Goal: Navigation & Orientation: Find specific page/section

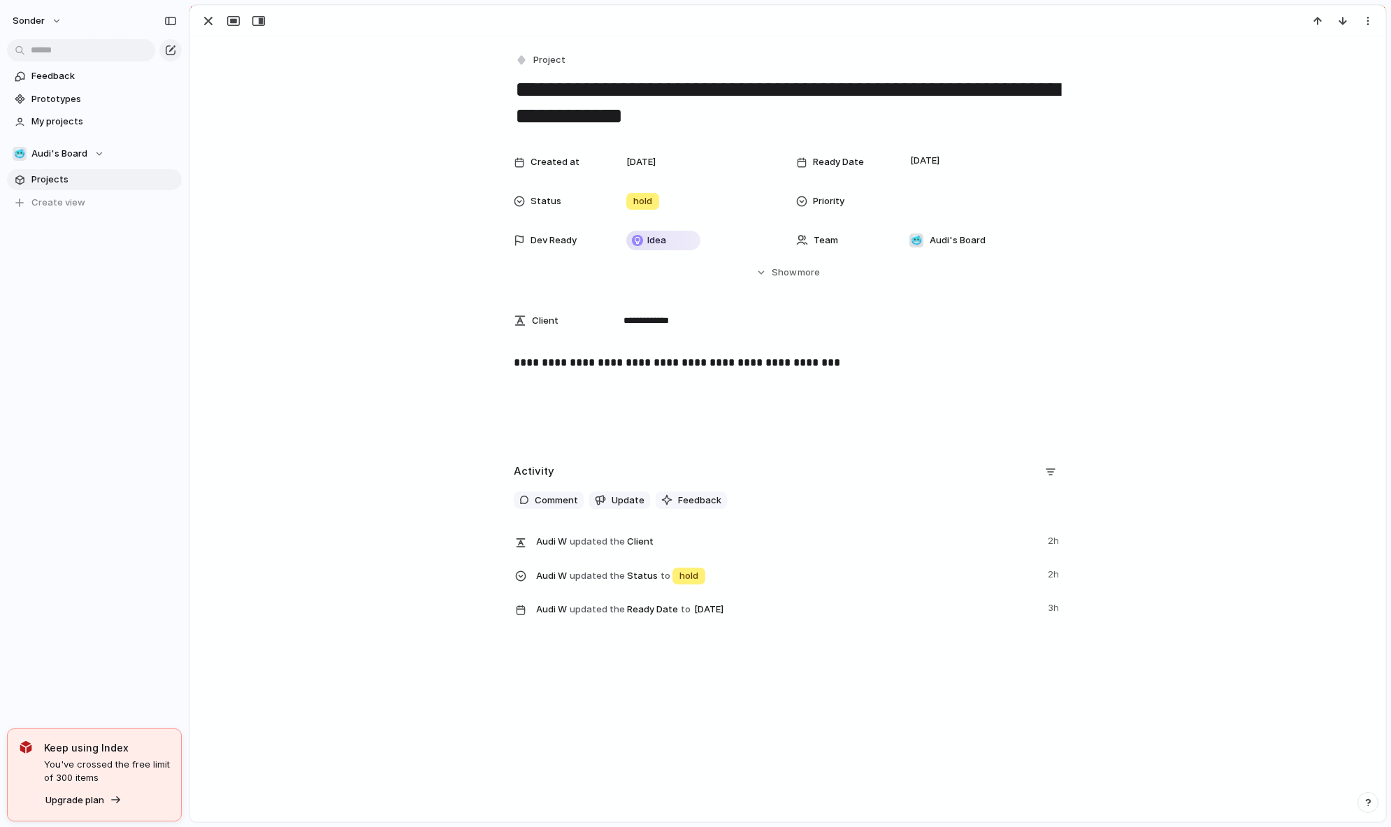
click at [295, 123] on div "**********" at bounding box center [787, 334] width 1195 height 596
click at [201, 23] on div "button" at bounding box center [208, 21] width 17 height 17
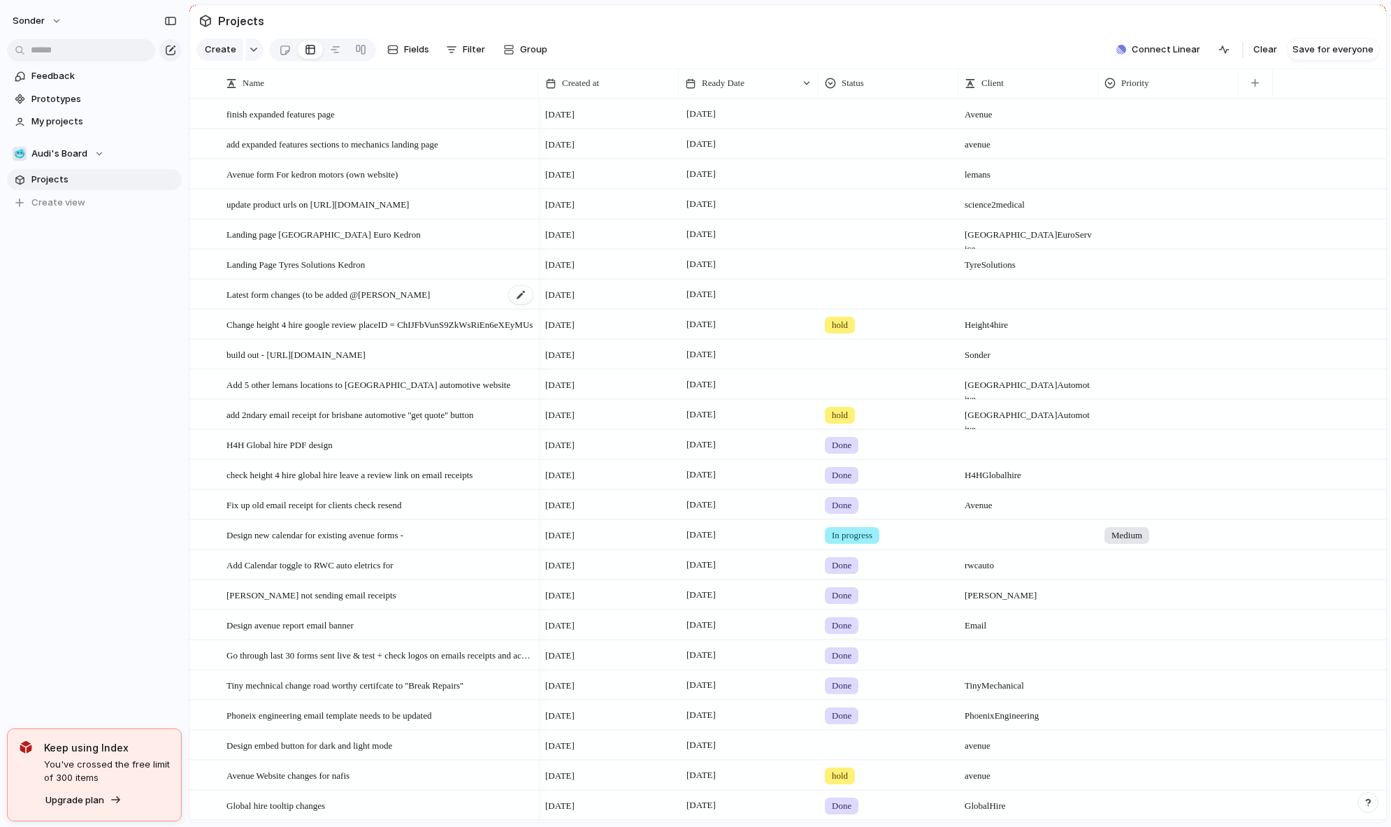
click at [371, 302] on span "Latest form changes (to be added @[PERSON_NAME]" at bounding box center [328, 294] width 203 height 16
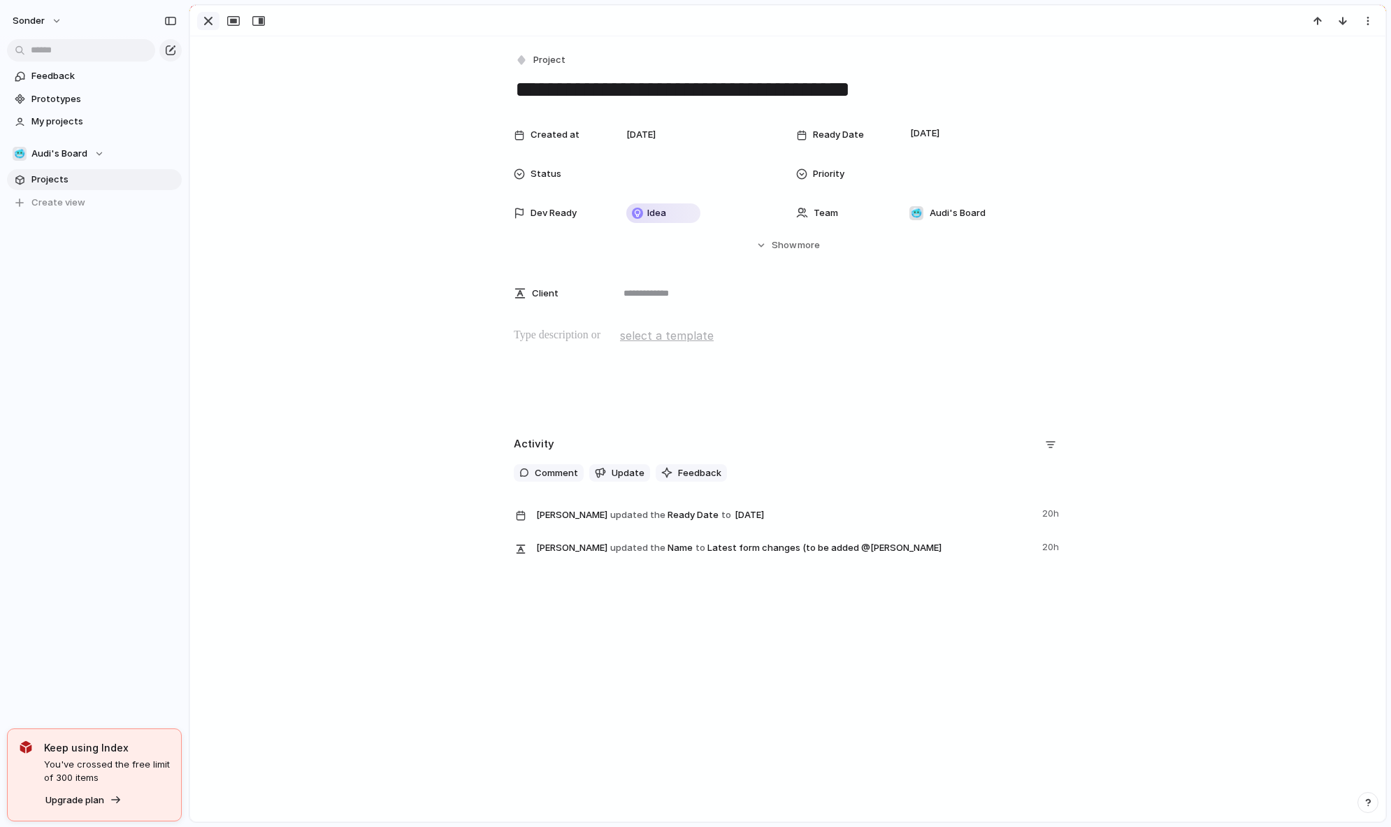
click at [207, 28] on div "button" at bounding box center [208, 21] width 17 height 17
